Goal: Information Seeking & Learning: Learn about a topic

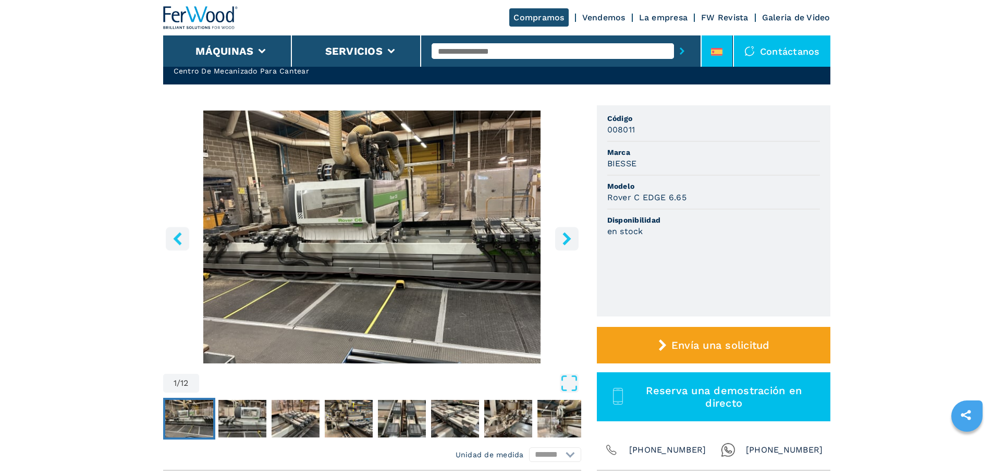
scroll to position [52, 0]
click at [714, 52] on icon at bounding box center [713, 52] width 2 height 3
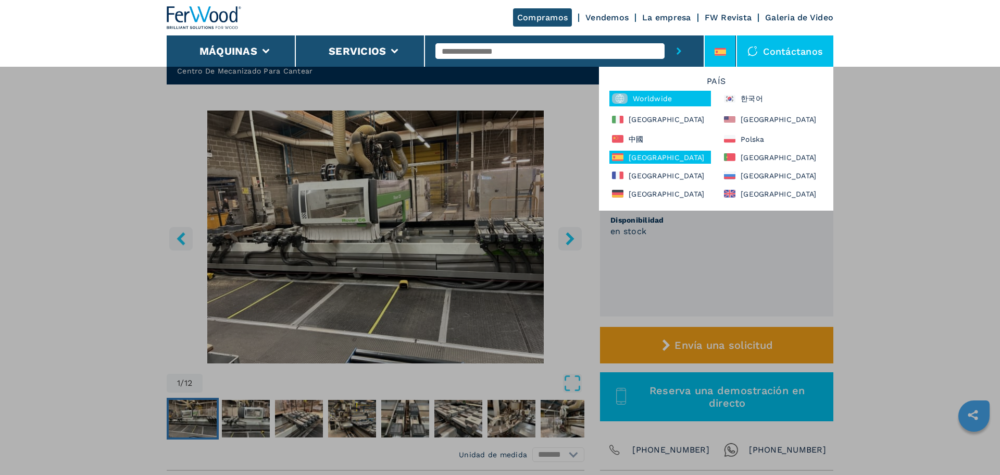
click at [654, 103] on div "Worldwide" at bounding box center [661, 99] width 102 height 16
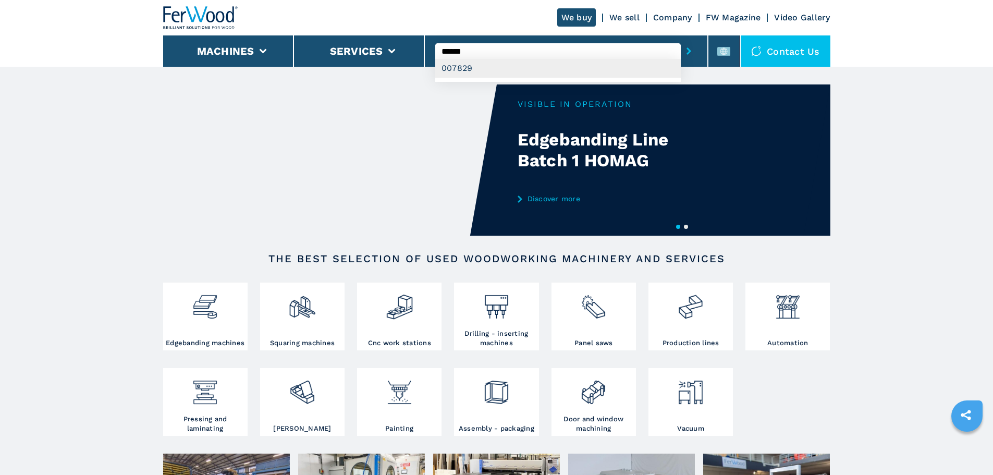
type input "******"
click at [533, 64] on div "007829" at bounding box center [557, 68] width 245 height 19
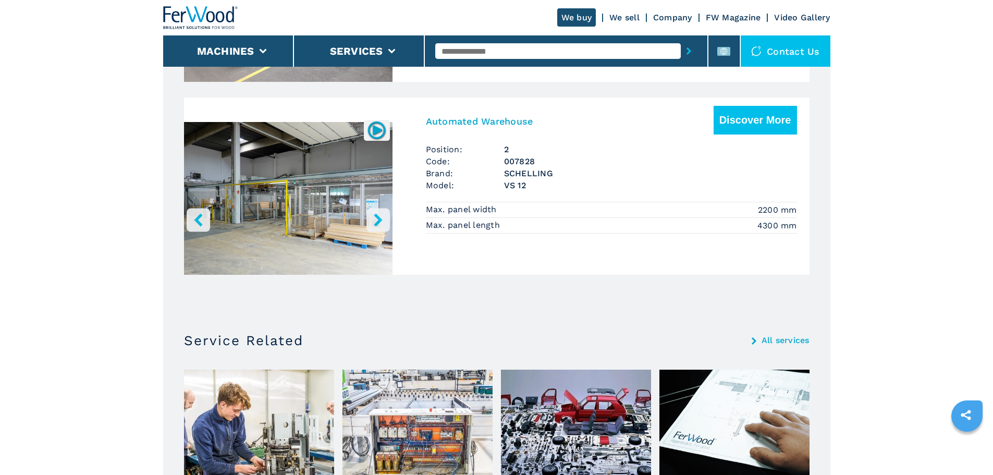
scroll to position [780, 0]
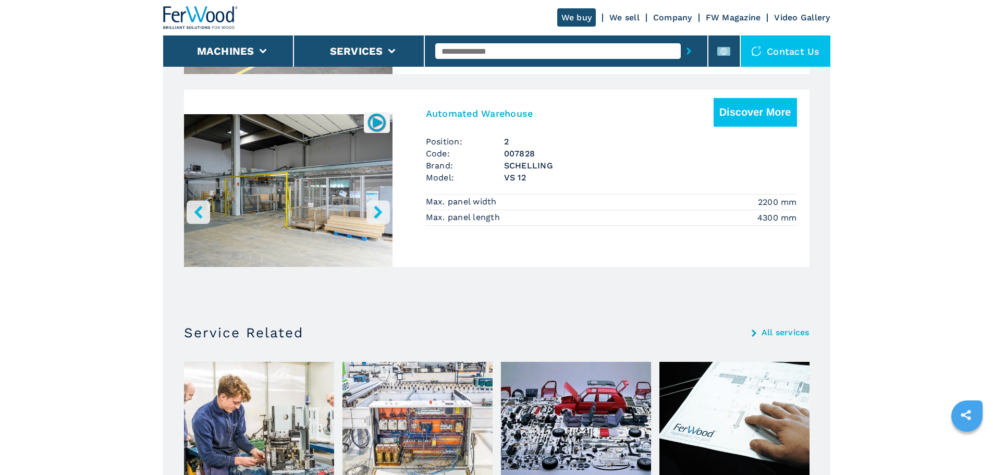
click at [296, 176] on img "Go to Slide 1" at bounding box center [288, 192] width 208 height 195
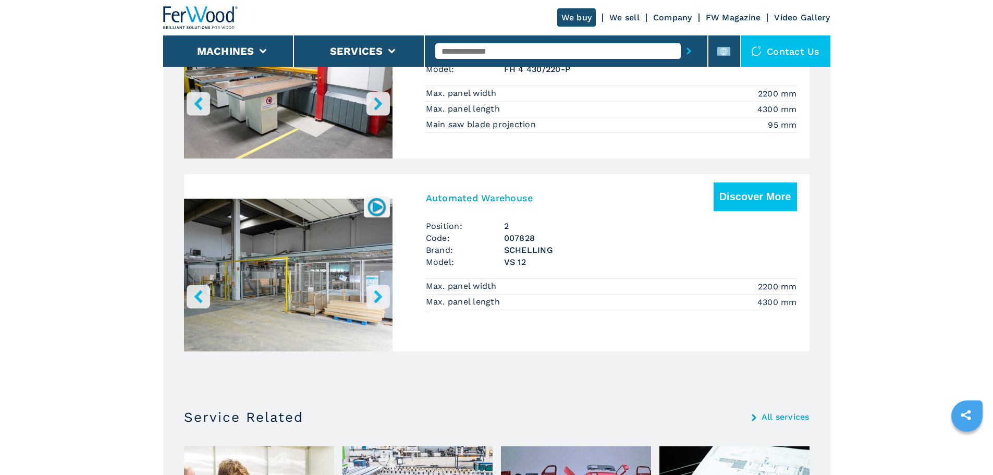
scroll to position [520, 0]
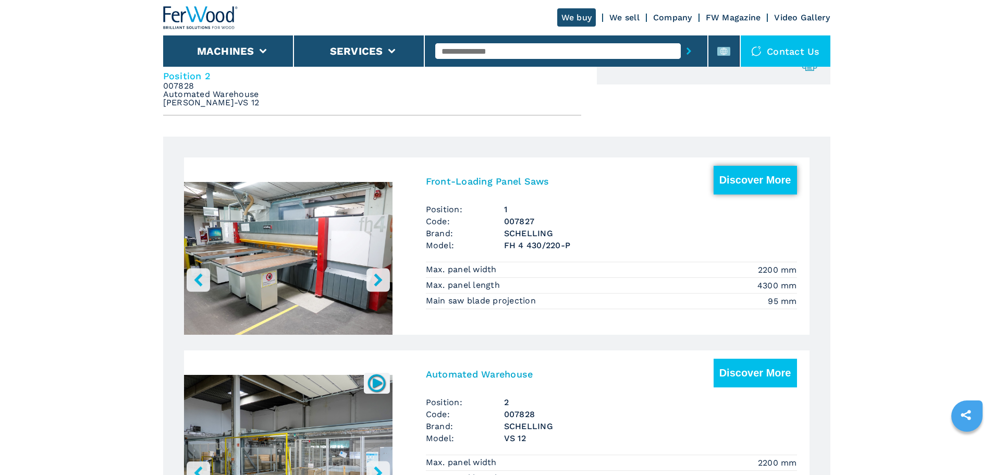
click at [751, 176] on button "Discover More" at bounding box center [754, 180] width 83 height 29
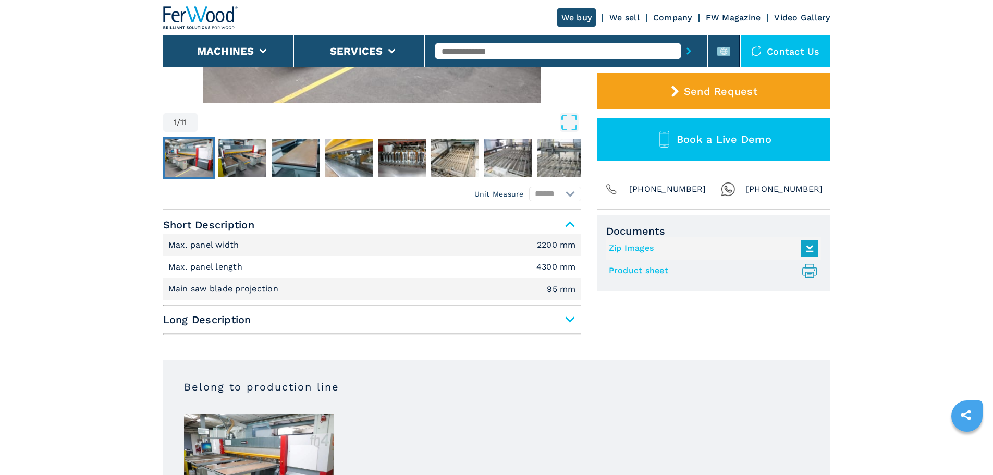
click at [333, 327] on span "Long Description" at bounding box center [372, 319] width 418 height 19
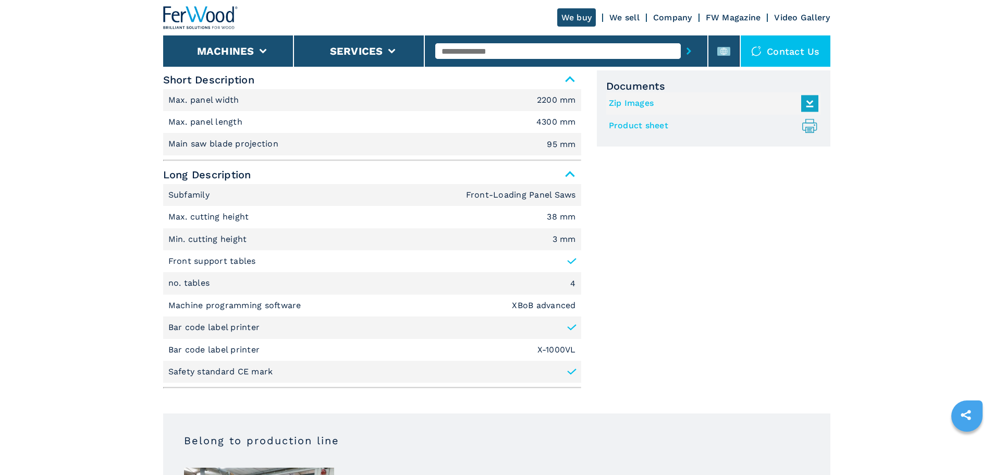
scroll to position [469, 0]
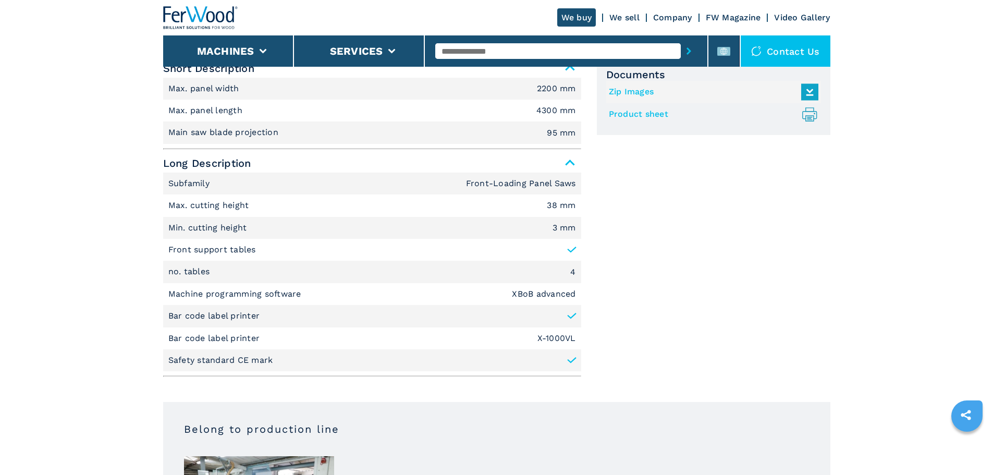
click at [273, 357] on li "Safety standard CE mark" at bounding box center [372, 360] width 418 height 22
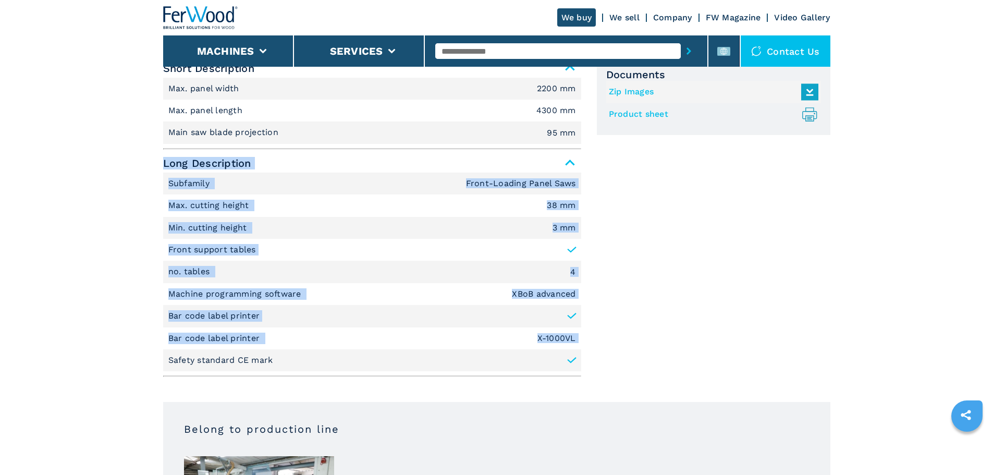
click at [273, 357] on li "Safety standard CE mark" at bounding box center [372, 360] width 418 height 22
copy div "Long Description Subfamily Front-Loading Panel Saws Max. cutting height 38 mm M…"
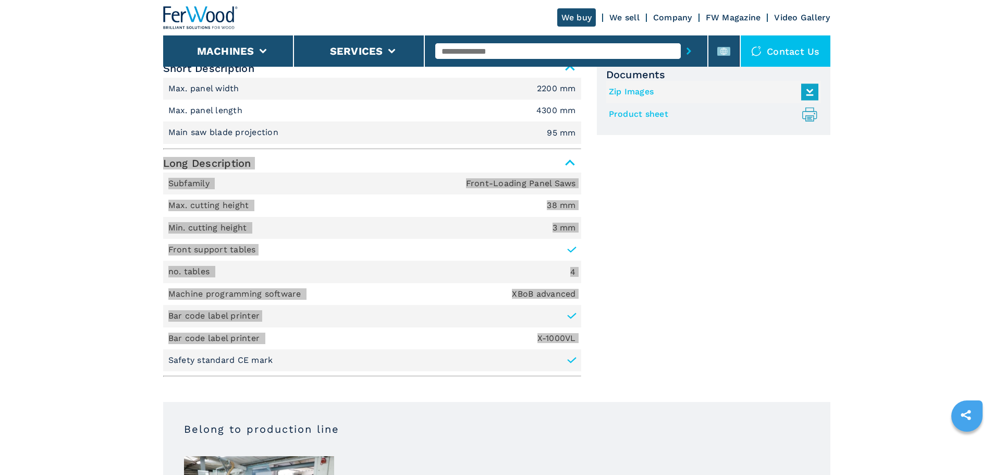
scroll to position [104, 0]
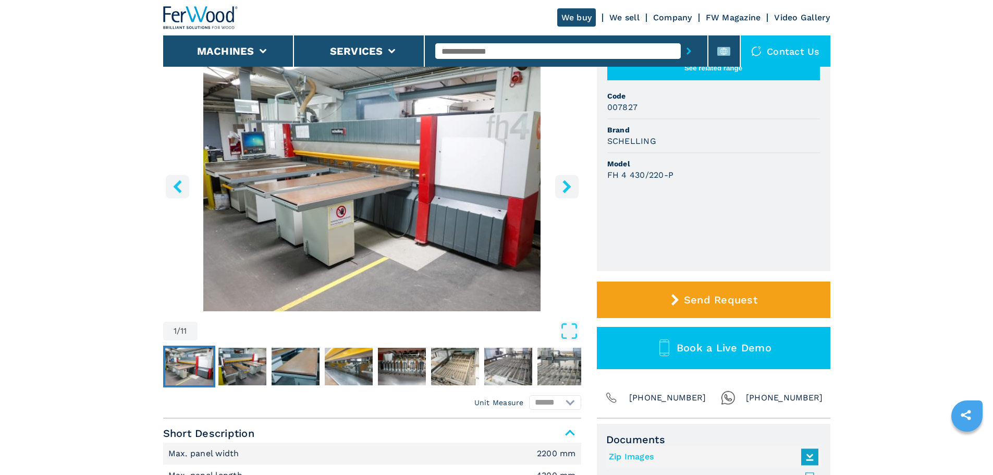
click at [480, 47] on input "text" at bounding box center [557, 51] width 245 height 16
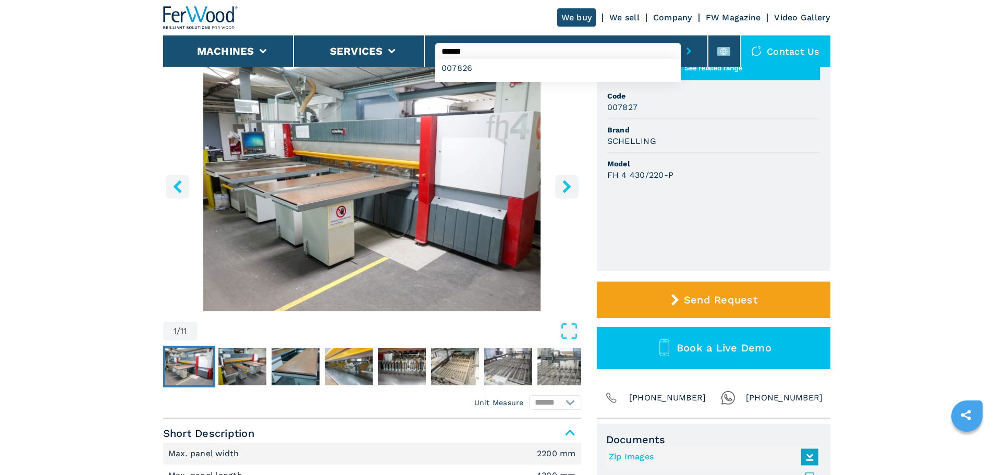
type input "******"
click at [681, 39] on button "submit-button" at bounding box center [689, 51] width 16 height 24
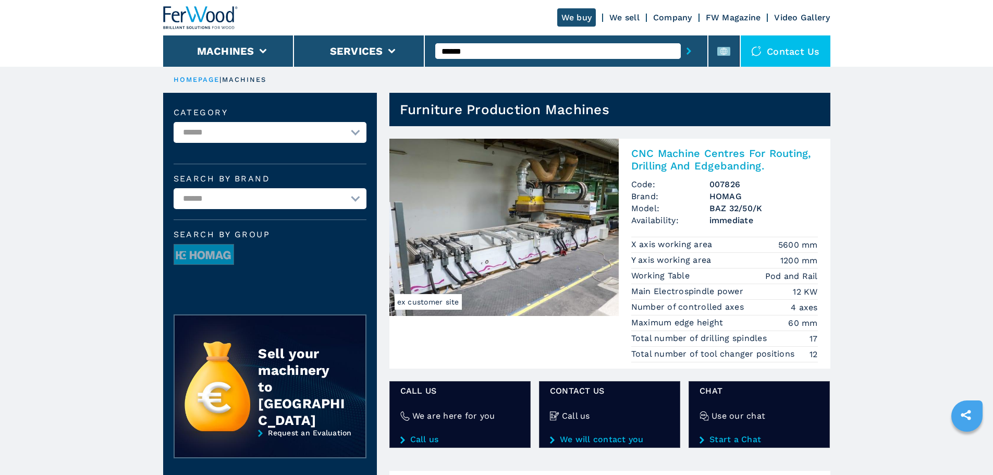
click at [640, 153] on h2 "CNC Machine Centres For Routing, Drilling And Edgebanding." at bounding box center [724, 159] width 187 height 25
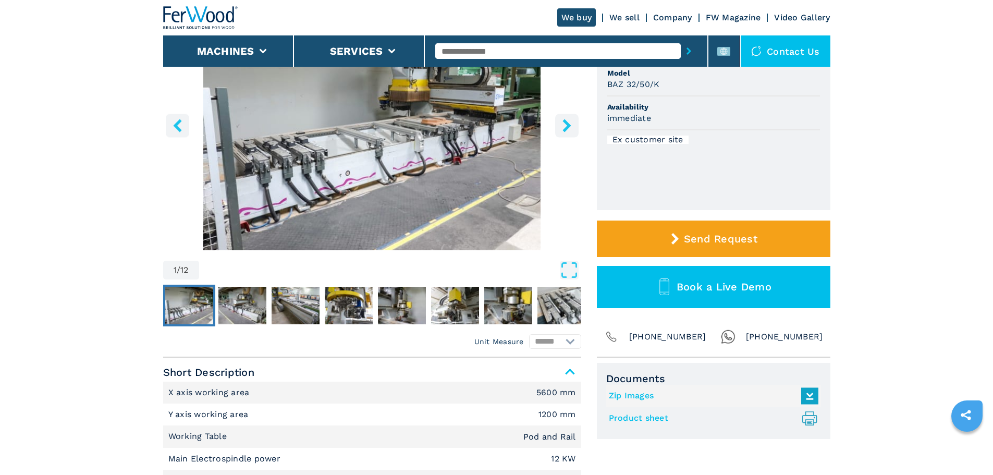
scroll to position [313, 0]
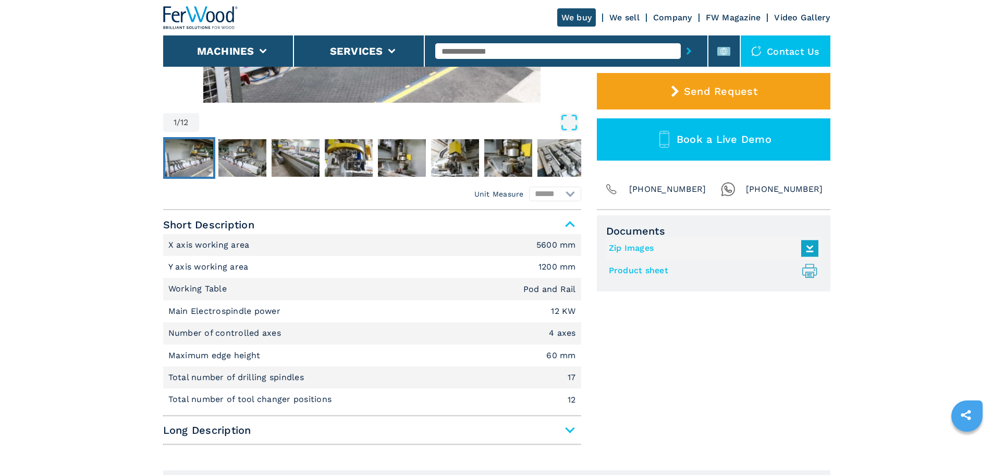
drag, startPoint x: 394, startPoint y: 434, endPoint x: 508, endPoint y: 440, distance: 114.3
click at [394, 434] on span "Long Description" at bounding box center [372, 430] width 418 height 19
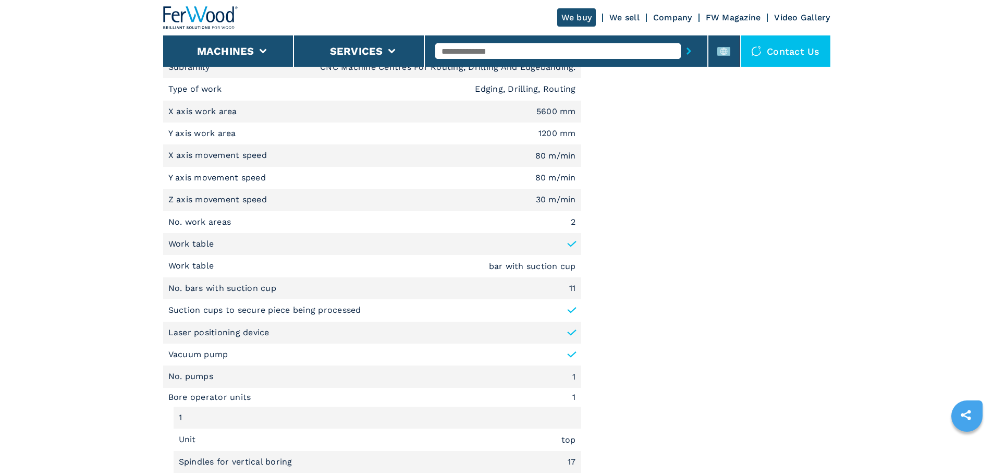
scroll to position [677, 0]
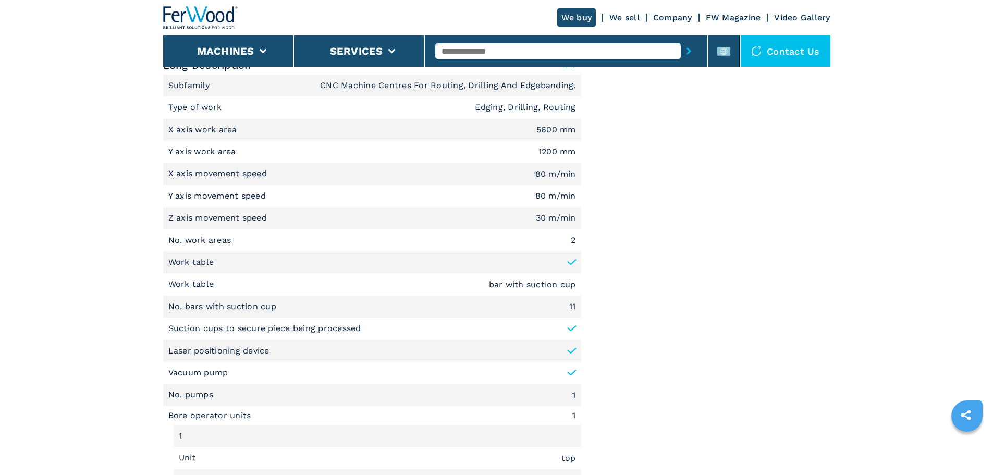
click at [216, 40] on p "No. work areas" at bounding box center [251, 34] width 166 height 11
copy p "No. work areas"
click at [227, 313] on li "No. bars with suction cup 11" at bounding box center [372, 306] width 418 height 22
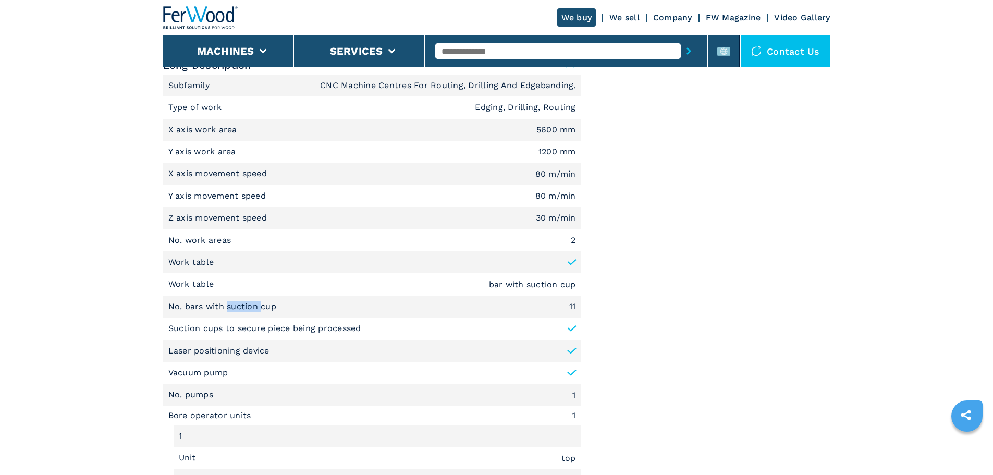
click at [228, 312] on p "No. bars with suction cup" at bounding box center [223, 306] width 111 height 11
copy p "No. bars with suction cup"
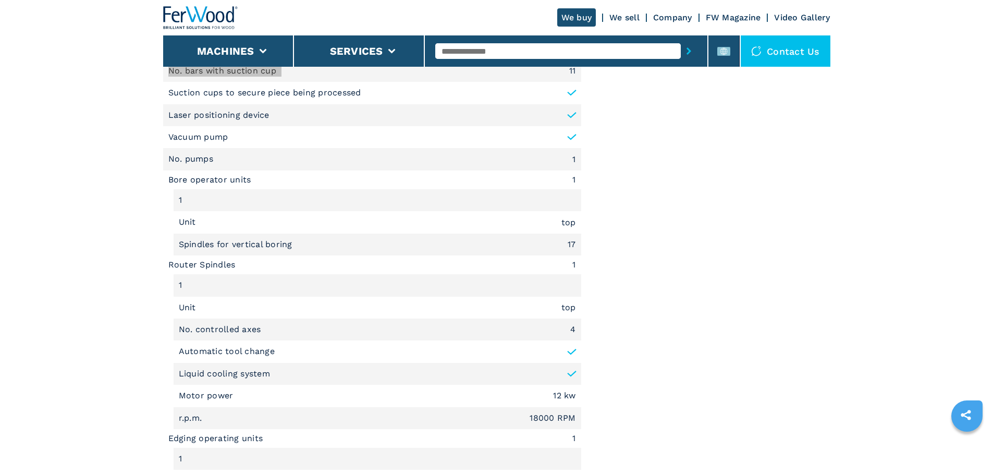
scroll to position [886, 0]
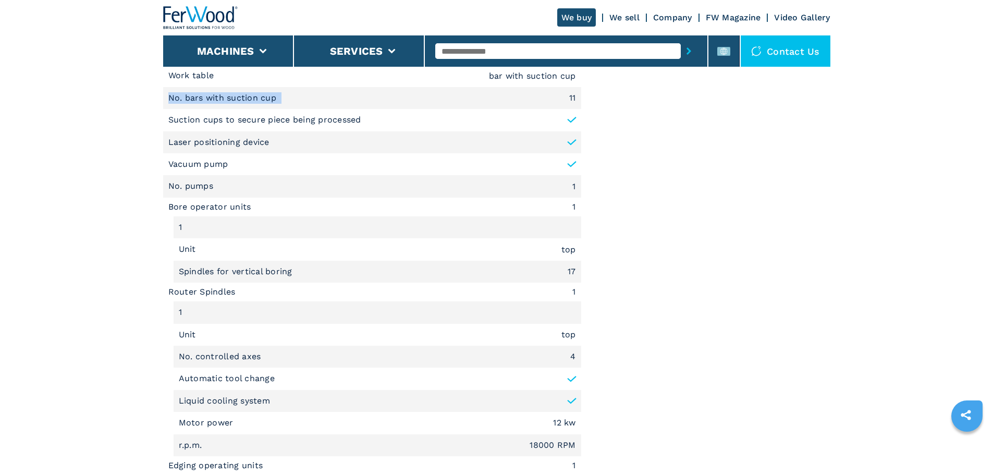
click at [220, 164] on p "Vacuum pump" at bounding box center [198, 163] width 60 height 11
click at [703, 273] on div "Documents Zip Images Product sheet .prefix__st0{stroke-linecap:round;stroke-lin…" at bounding box center [713, 238] width 233 height 1193
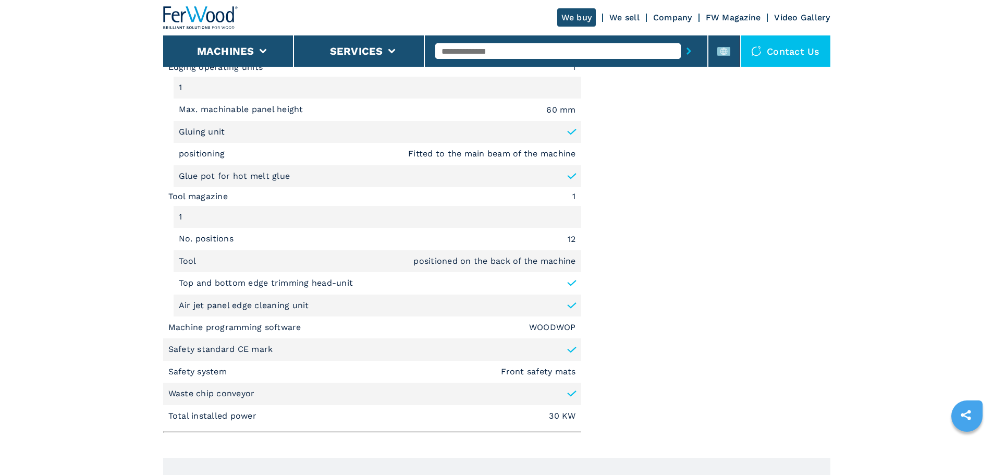
scroll to position [1303, 0]
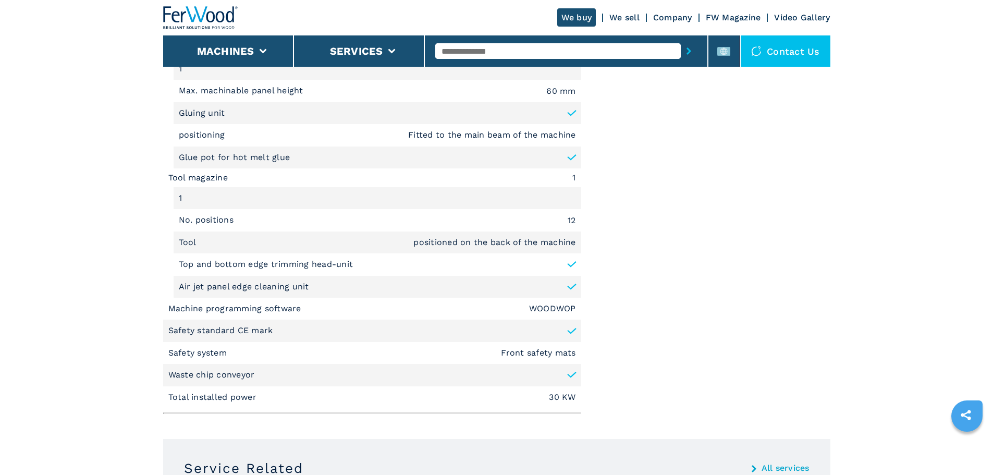
click at [231, 310] on p "Machine programming software" at bounding box center [235, 308] width 135 height 11
copy p "Machine programming software"
click at [538, 305] on em "WOODWOP" at bounding box center [552, 308] width 47 height 8
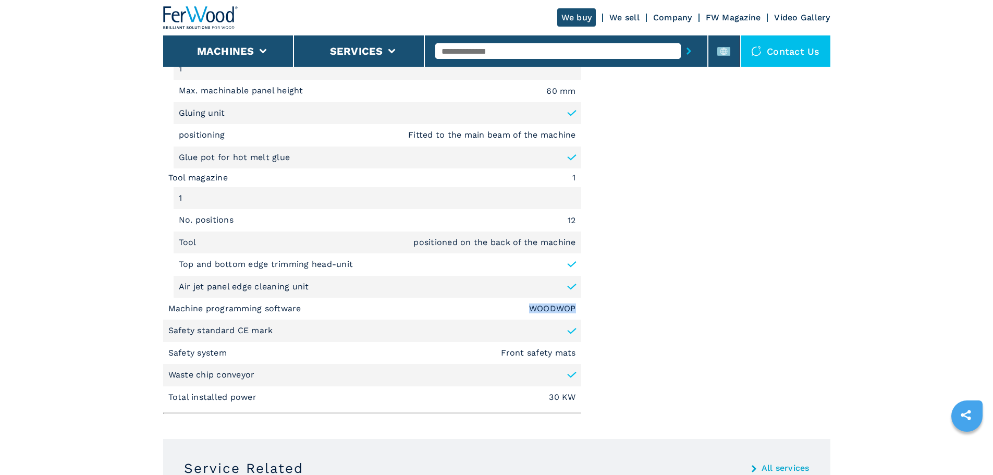
click at [538, 305] on em "WOODWOP" at bounding box center [552, 308] width 47 height 8
copy em "WOODWOP"
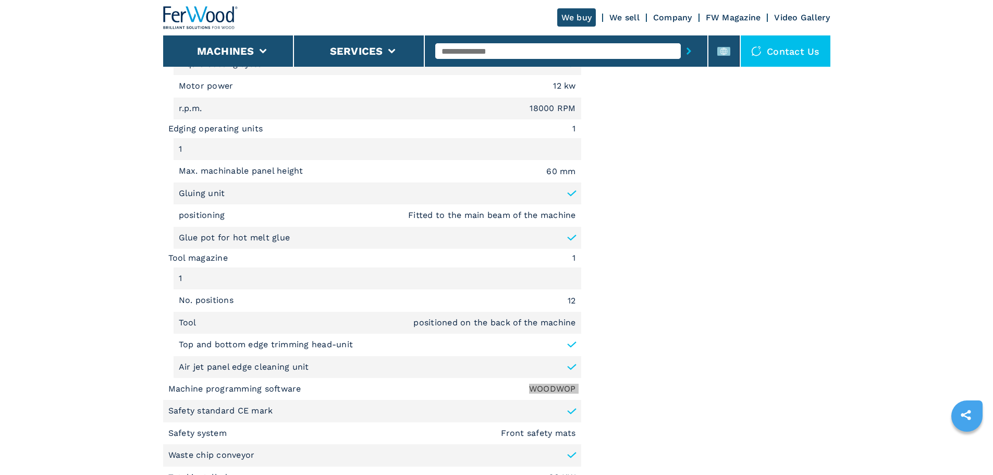
scroll to position [1251, 0]
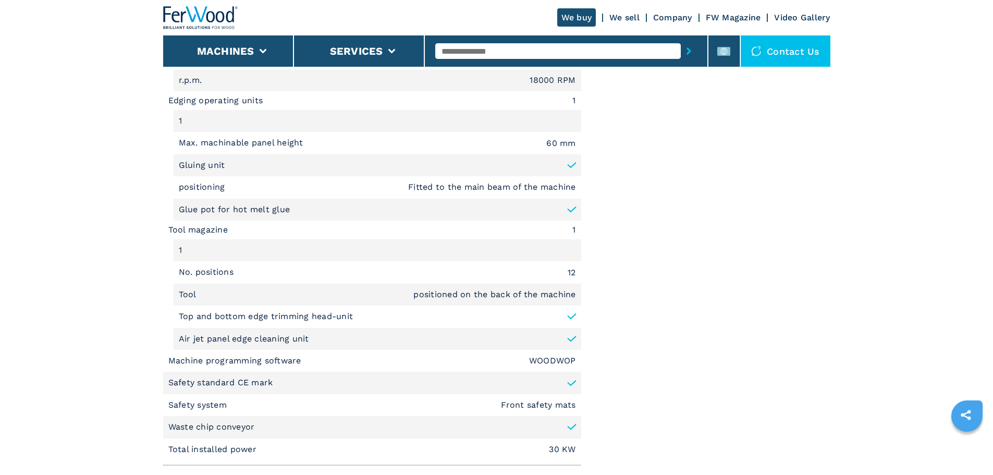
click at [222, 428] on p "Waste chip conveyor" at bounding box center [211, 426] width 86 height 11
copy li "Waste chip conveyor"
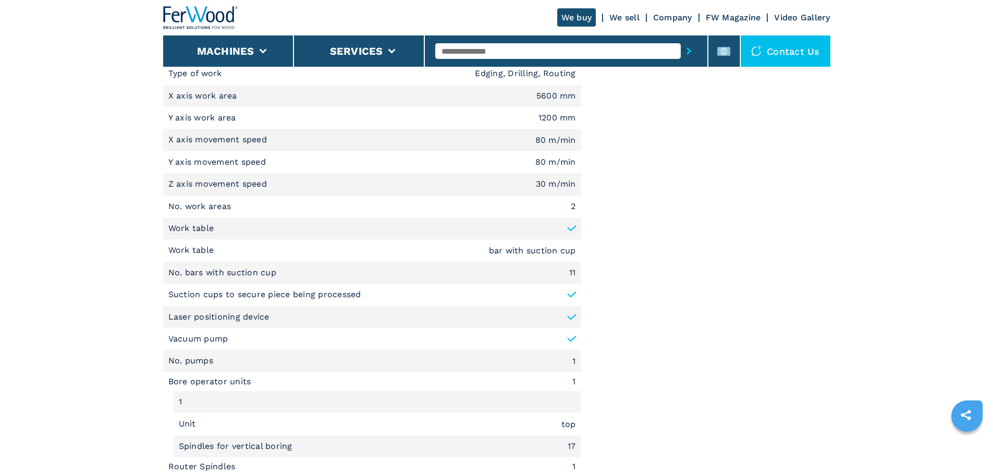
scroll to position [730, 0]
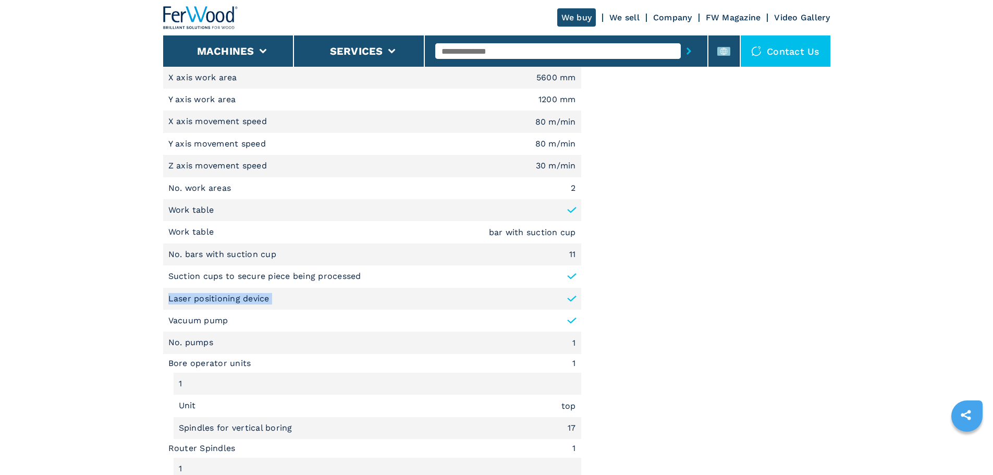
drag, startPoint x: 166, startPoint y: 296, endPoint x: 499, endPoint y: 297, distance: 333.0
click at [499, 297] on li "Laser positioning device" at bounding box center [372, 299] width 418 height 22
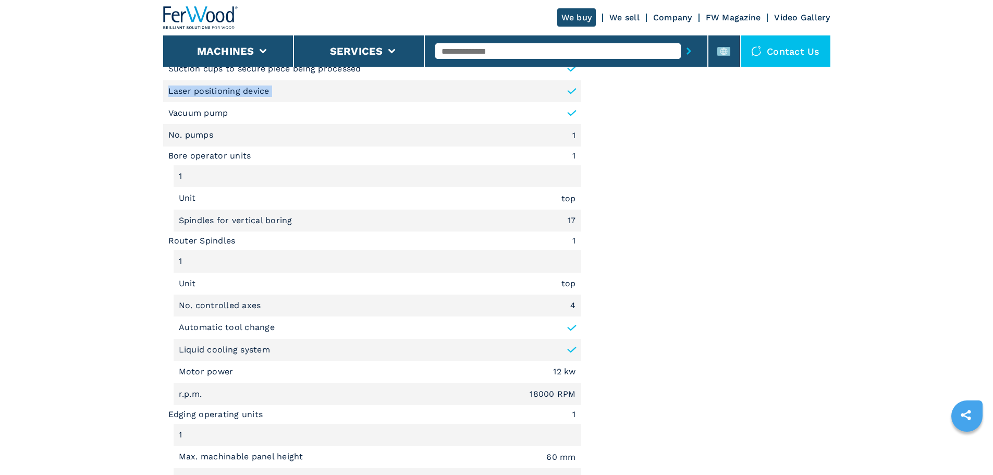
scroll to position [938, 0]
click at [213, 95] on p "Laser positioning device" at bounding box center [218, 89] width 101 height 11
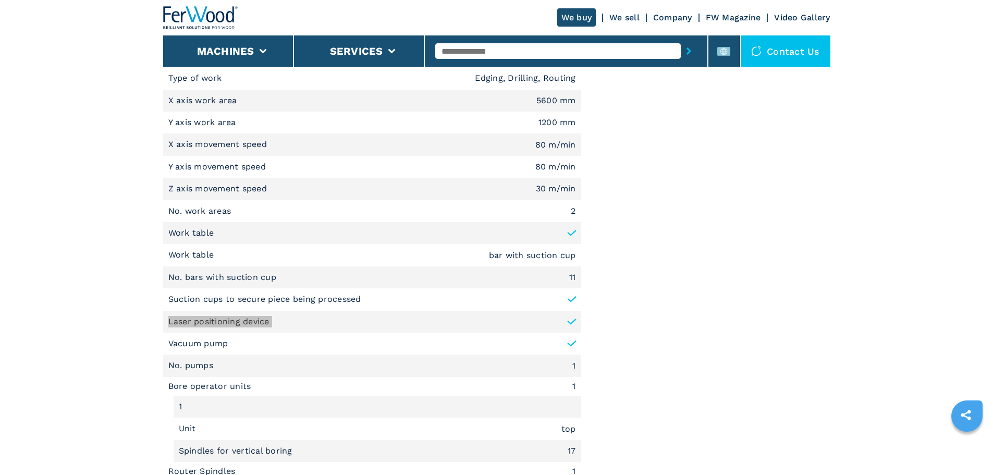
scroll to position [573, 0]
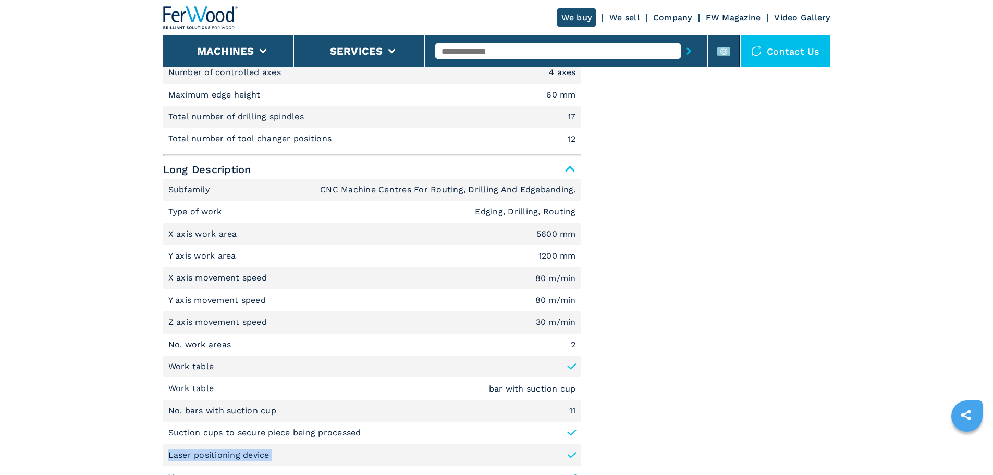
click at [515, 55] on input "text" at bounding box center [557, 51] width 245 height 16
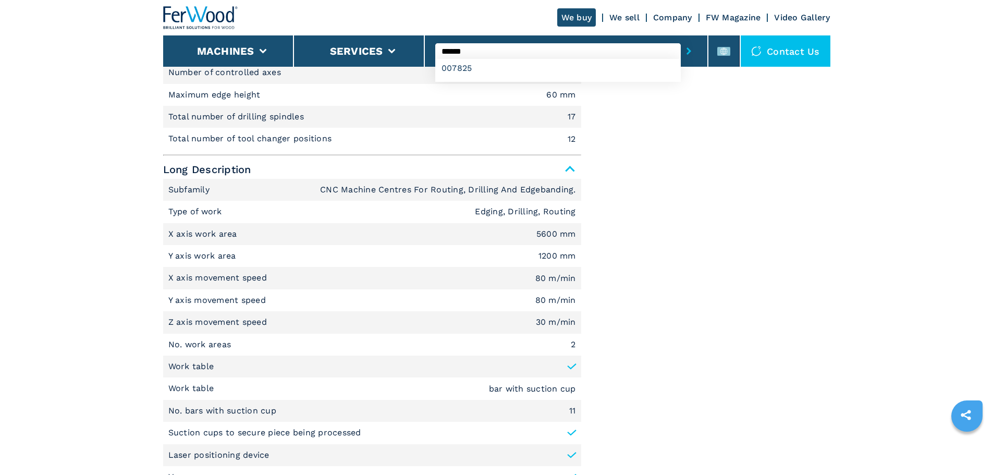
type input "******"
click at [681, 39] on button "submit-button" at bounding box center [689, 51] width 16 height 24
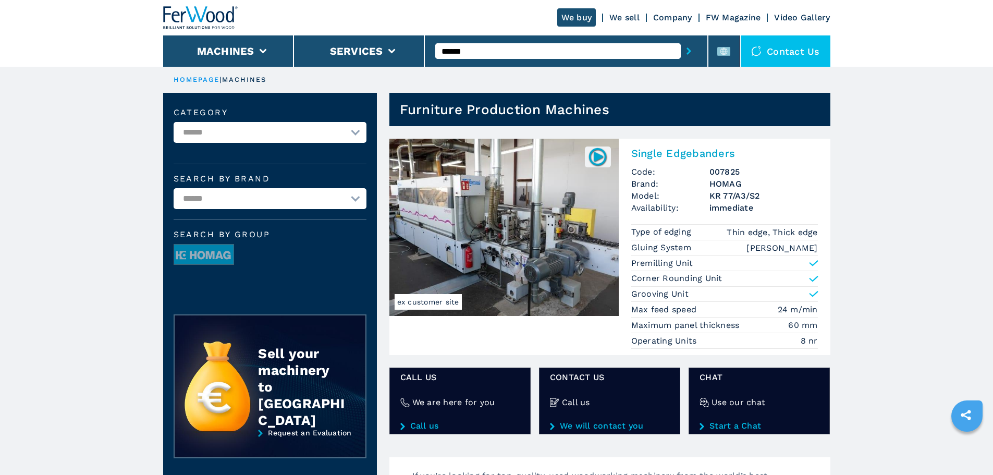
click at [531, 229] on img at bounding box center [503, 227] width 229 height 177
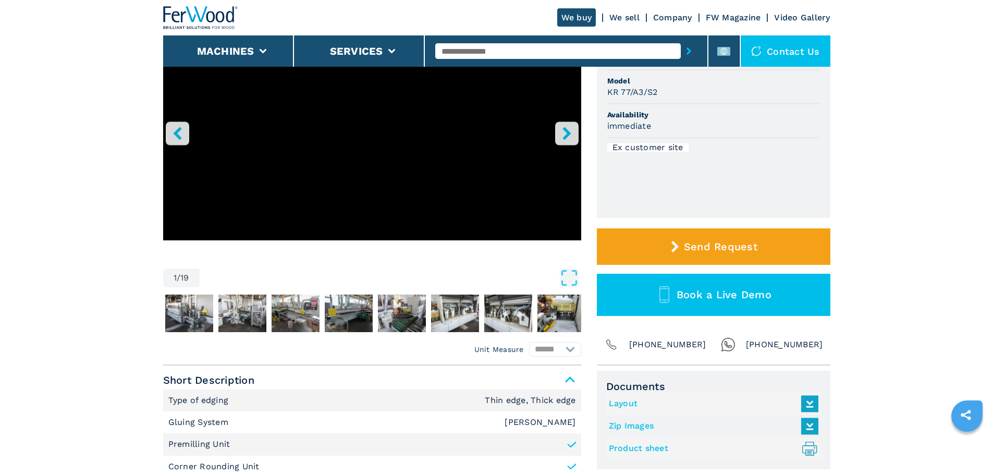
scroll to position [313, 0]
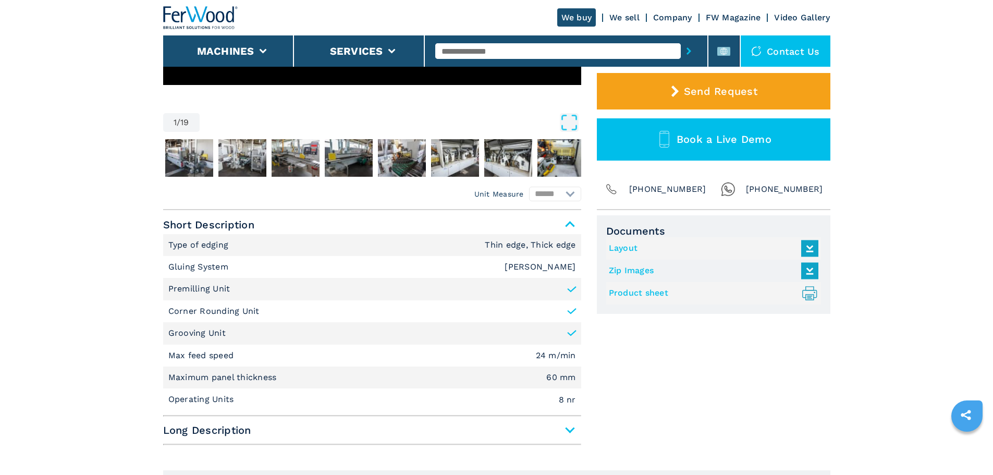
click at [318, 424] on span "Long Description" at bounding box center [372, 430] width 418 height 19
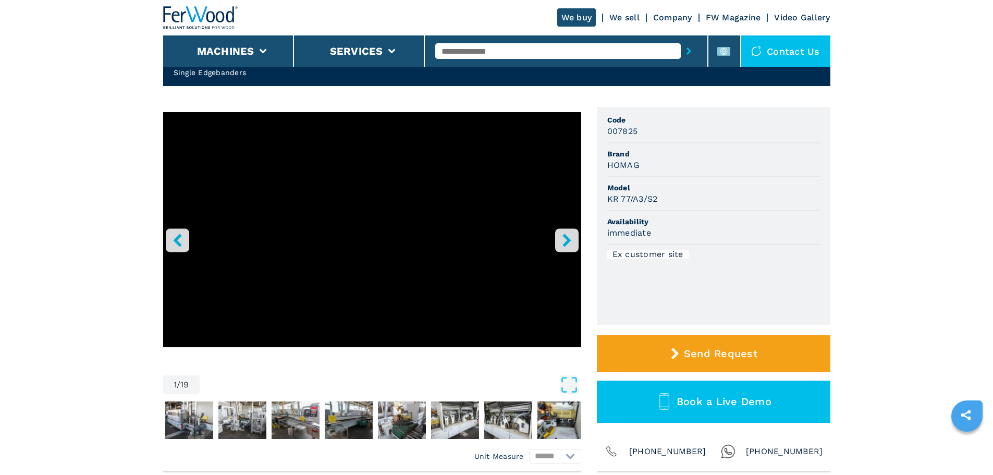
scroll to position [103, 0]
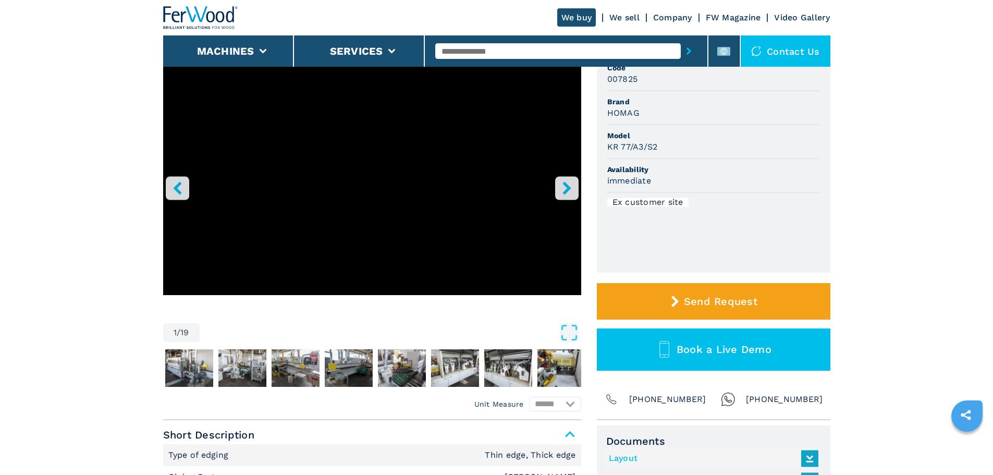
click at [512, 47] on input "text" at bounding box center [557, 51] width 245 height 16
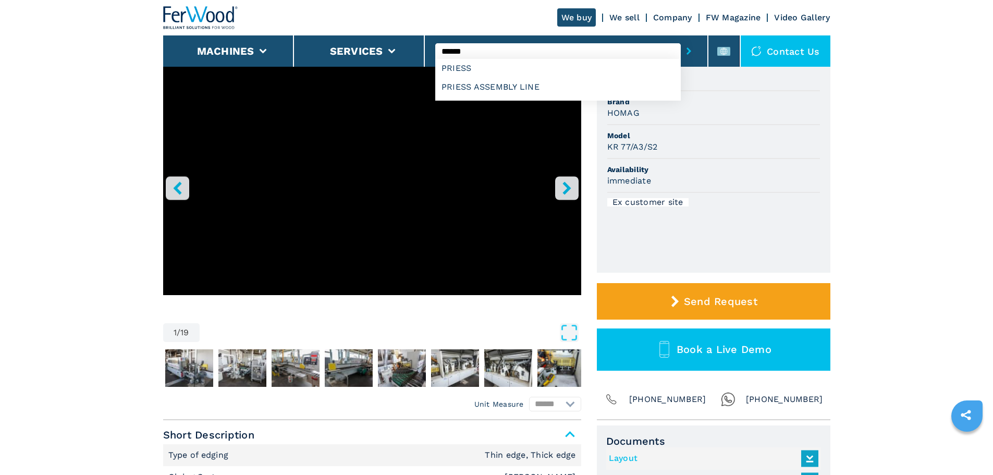
type input "******"
click at [681, 39] on button "submit-button" at bounding box center [689, 51] width 16 height 24
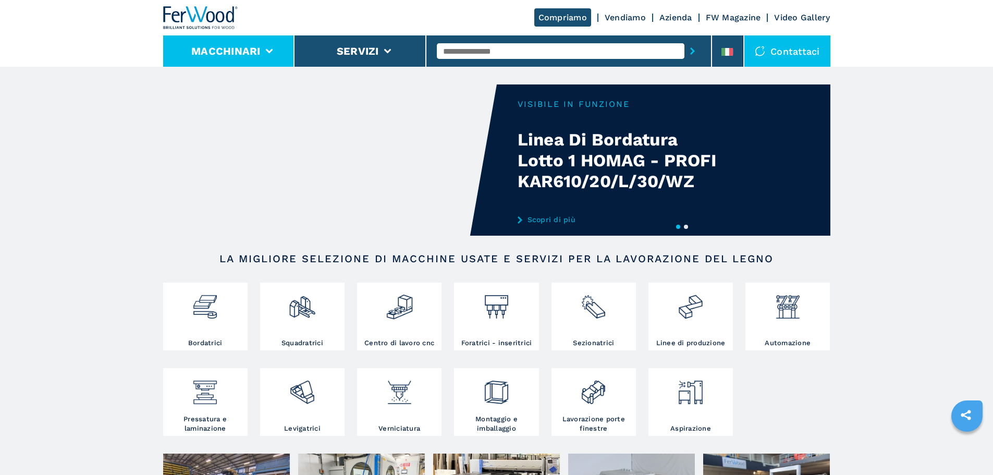
click at [203, 41] on li "Macchinari" at bounding box center [229, 50] width 132 height 31
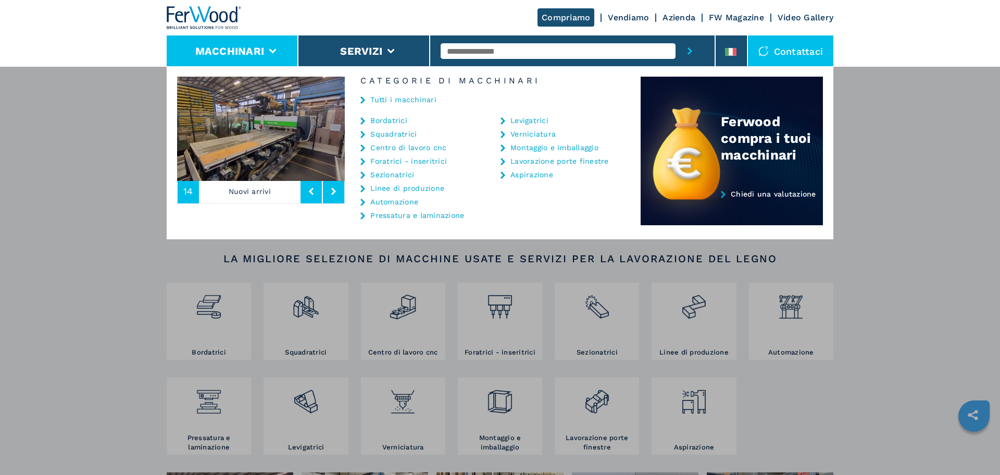
click at [422, 102] on link "Tutti i macchinari" at bounding box center [403, 99] width 66 height 7
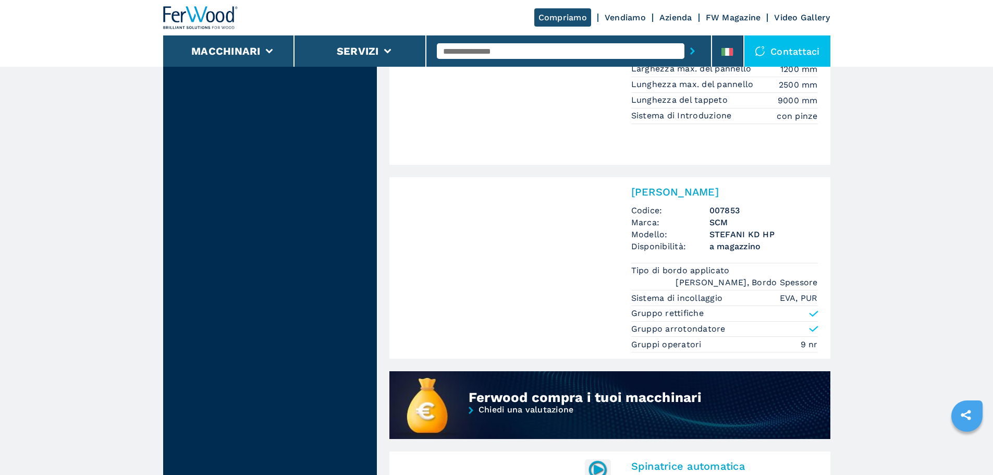
scroll to position [573, 0]
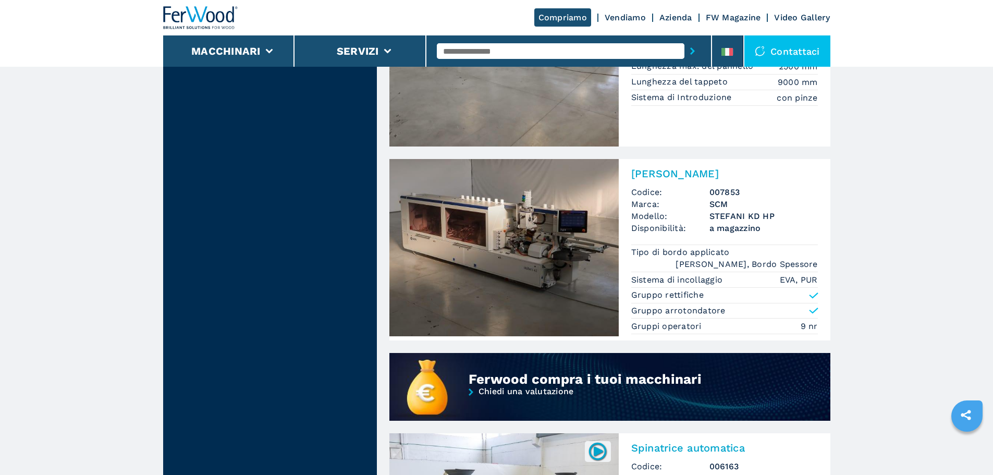
click at [554, 224] on img at bounding box center [503, 247] width 229 height 177
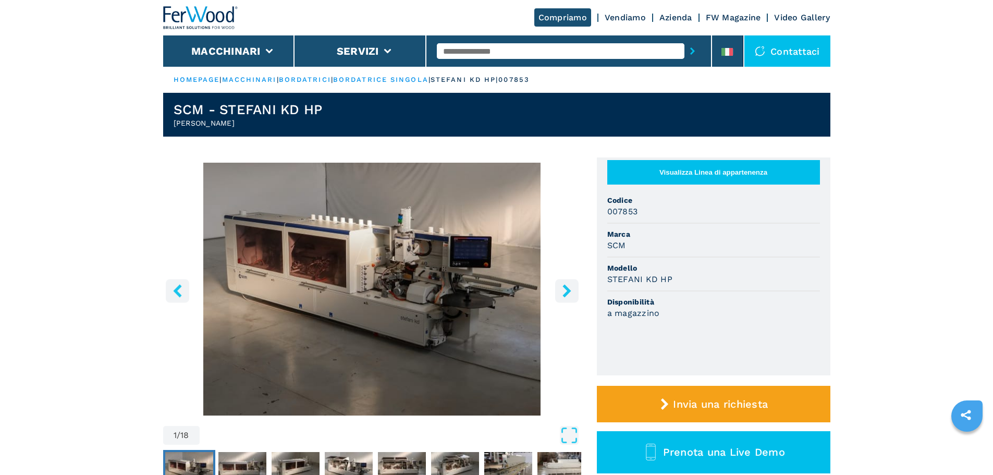
scroll to position [52, 0]
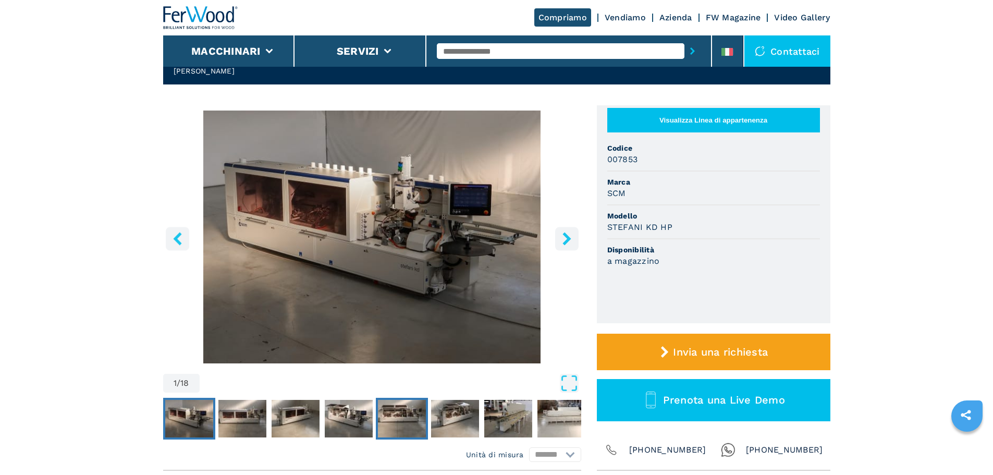
click at [409, 413] on img "Go to Slide 5" at bounding box center [402, 419] width 48 height 38
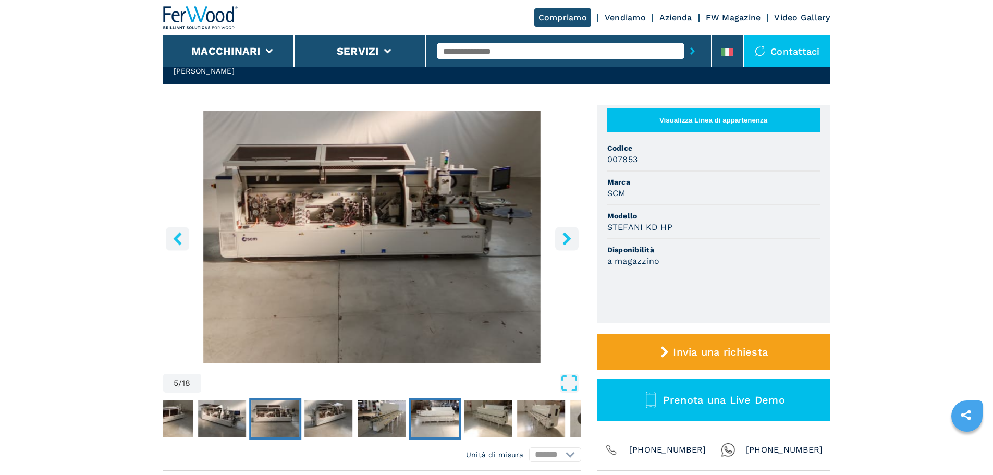
click at [451, 414] on img "Go to Slide 8" at bounding box center [435, 419] width 48 height 38
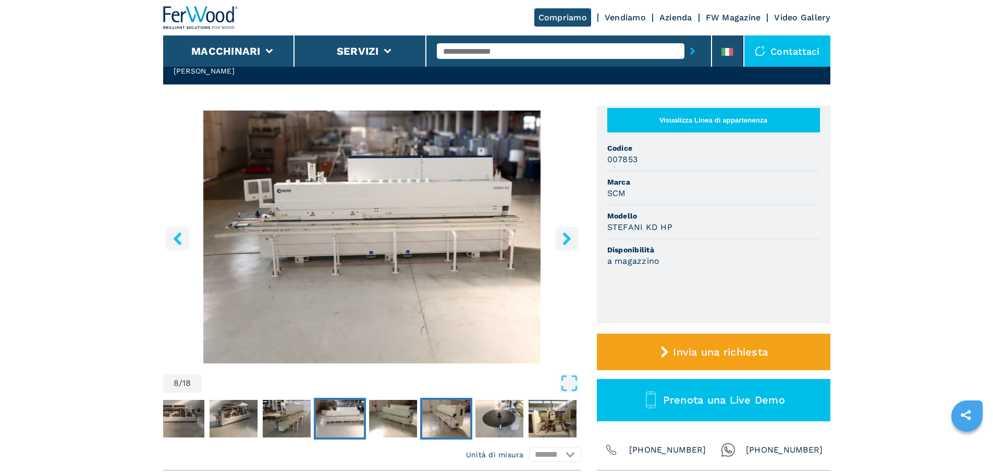
click at [451, 414] on img "Go to Slide 10" at bounding box center [446, 419] width 48 height 38
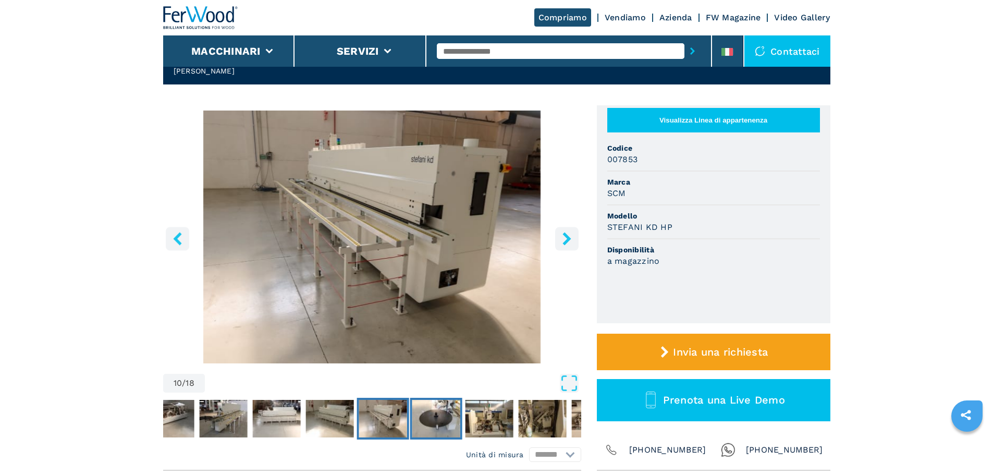
click at [451, 414] on img "Go to Slide 11" at bounding box center [436, 419] width 48 height 38
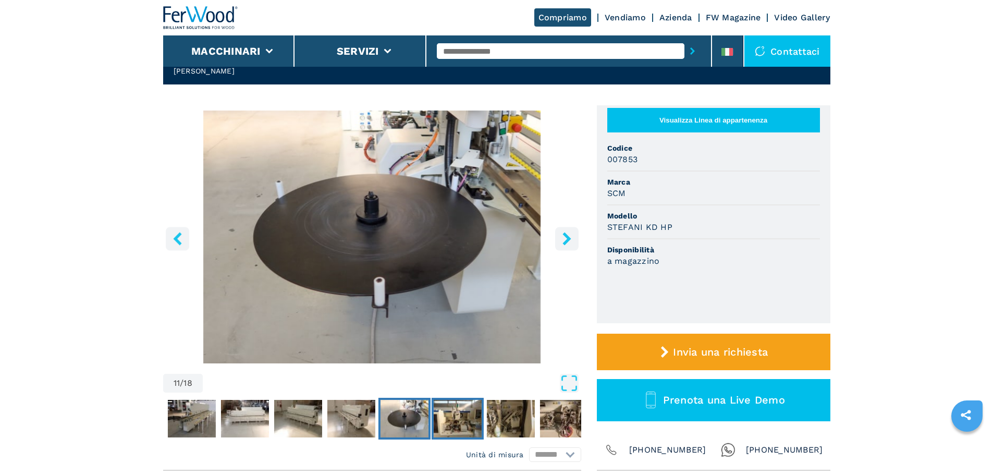
click at [451, 414] on img "Go to Slide 12" at bounding box center [457, 419] width 48 height 38
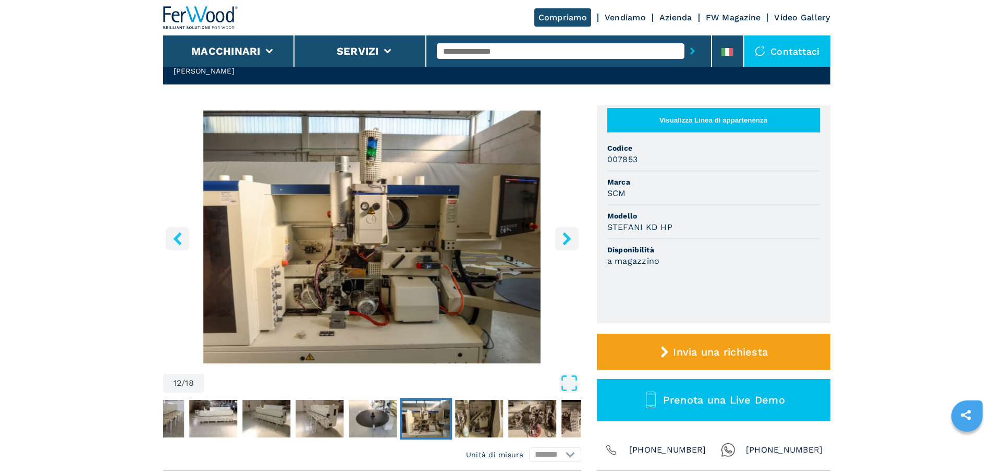
click at [451, 414] on button "Go to Slide 12" at bounding box center [426, 419] width 52 height 42
click at [477, 407] on img "Go to Slide 13" at bounding box center [479, 419] width 48 height 38
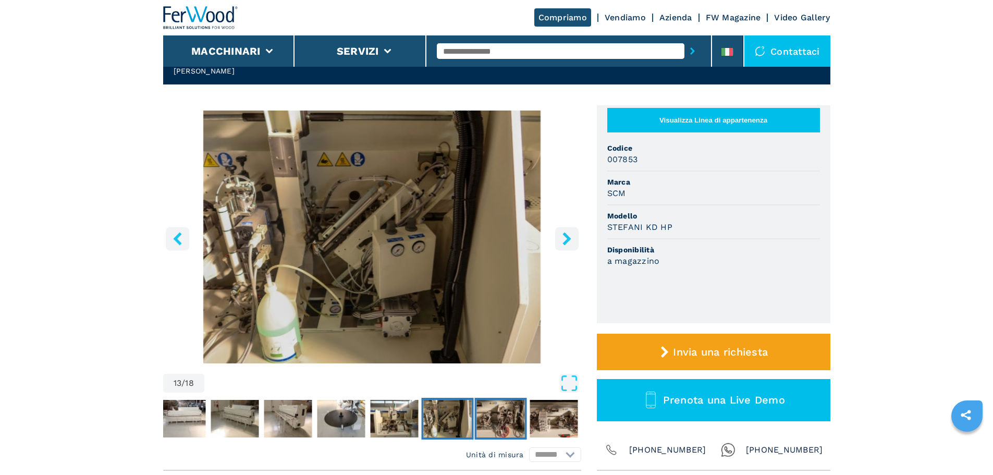
click at [503, 413] on img "Go to Slide 14" at bounding box center [500, 419] width 48 height 38
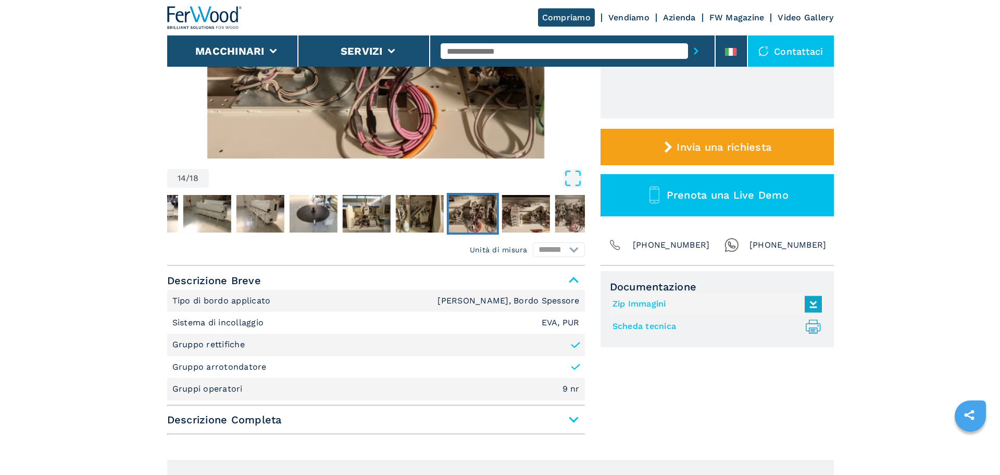
scroll to position [104, 0]
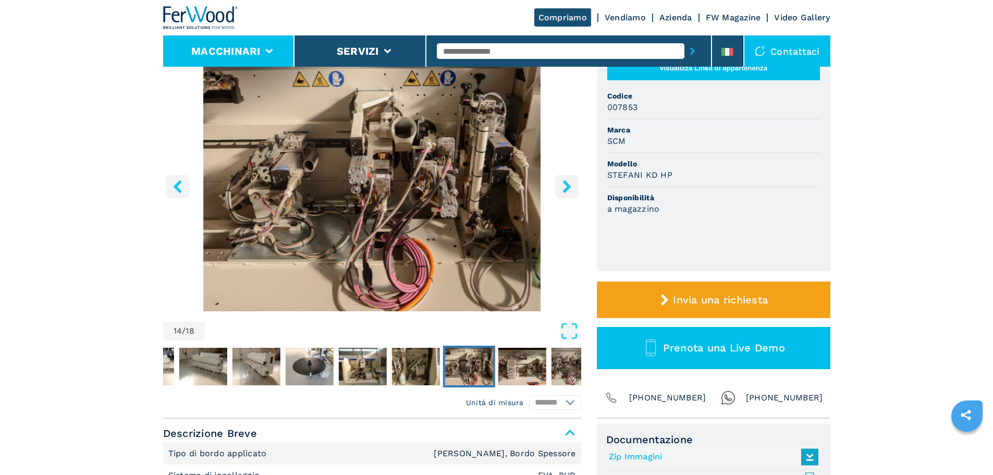
click at [252, 40] on li "Macchinari" at bounding box center [229, 50] width 132 height 31
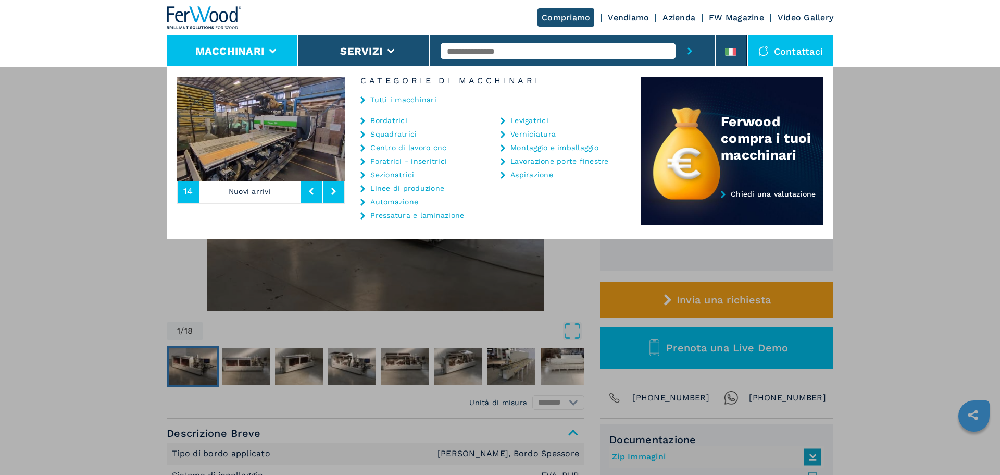
click at [259, 178] on img at bounding box center [261, 129] width 168 height 104
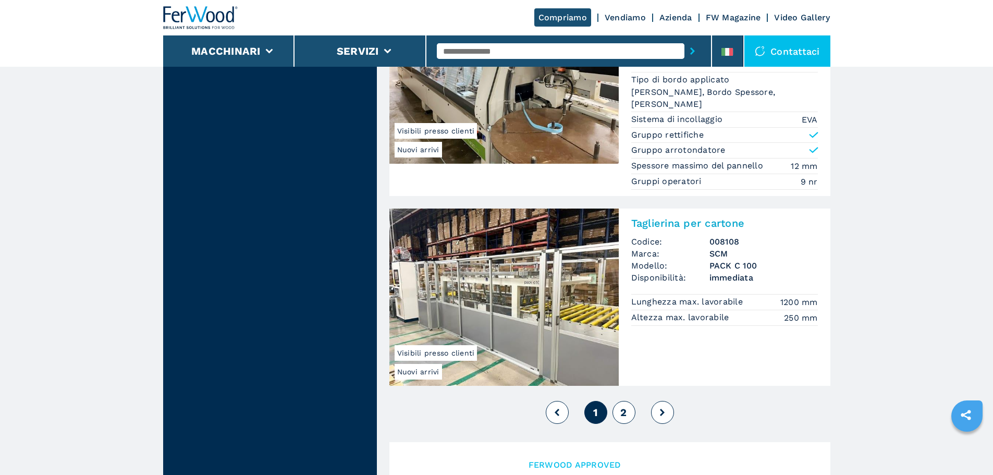
scroll to position [2397, 0]
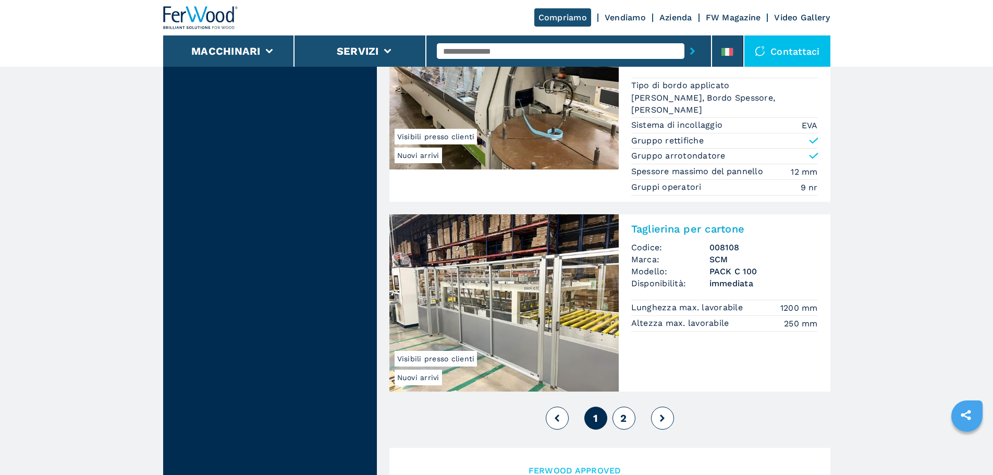
click at [624, 406] on button "2" at bounding box center [623, 417] width 23 height 23
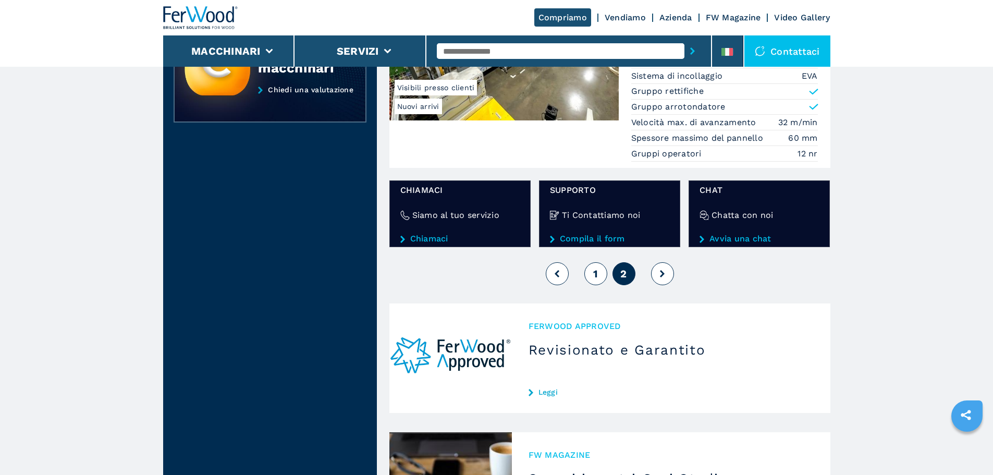
scroll to position [521, 0]
